Goal: Task Accomplishment & Management: Use online tool/utility

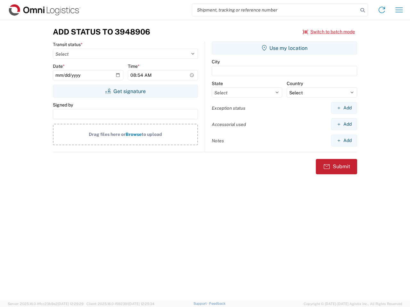
click at [275, 10] on input "search" at bounding box center [275, 10] width 166 height 12
click at [362, 10] on icon at bounding box center [362, 10] width 9 height 9
click at [382, 10] on icon at bounding box center [381, 10] width 10 height 10
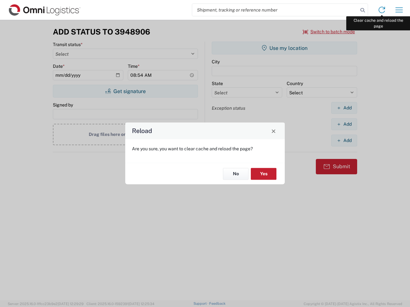
click at [399, 10] on div "Reload Are you sure, you want to clear cache and reload the page? No Yes" at bounding box center [205, 153] width 410 height 307
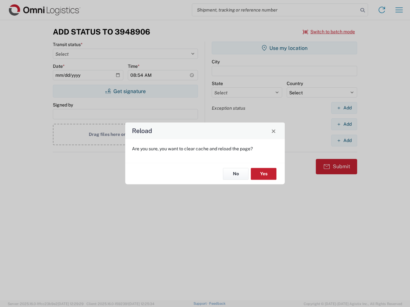
click at [329, 32] on div "Reload Are you sure, you want to clear cache and reload the page? No Yes" at bounding box center [205, 153] width 410 height 307
click at [125, 91] on div "Reload Are you sure, you want to clear cache and reload the page? No Yes" at bounding box center [205, 153] width 410 height 307
click at [284, 48] on div "Reload Are you sure, you want to clear cache and reload the page? No Yes" at bounding box center [205, 153] width 410 height 307
click at [344, 108] on div "Reload Are you sure, you want to clear cache and reload the page? No Yes" at bounding box center [205, 153] width 410 height 307
click at [344, 124] on div "Reload Are you sure, you want to clear cache and reload the page? No Yes" at bounding box center [205, 153] width 410 height 307
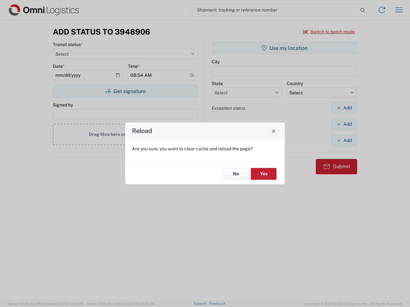
click at [344, 141] on div "Reload Are you sure, you want to clear cache and reload the page? No Yes" at bounding box center [205, 153] width 410 height 307
